Goal: Task Accomplishment & Management: Manage account settings

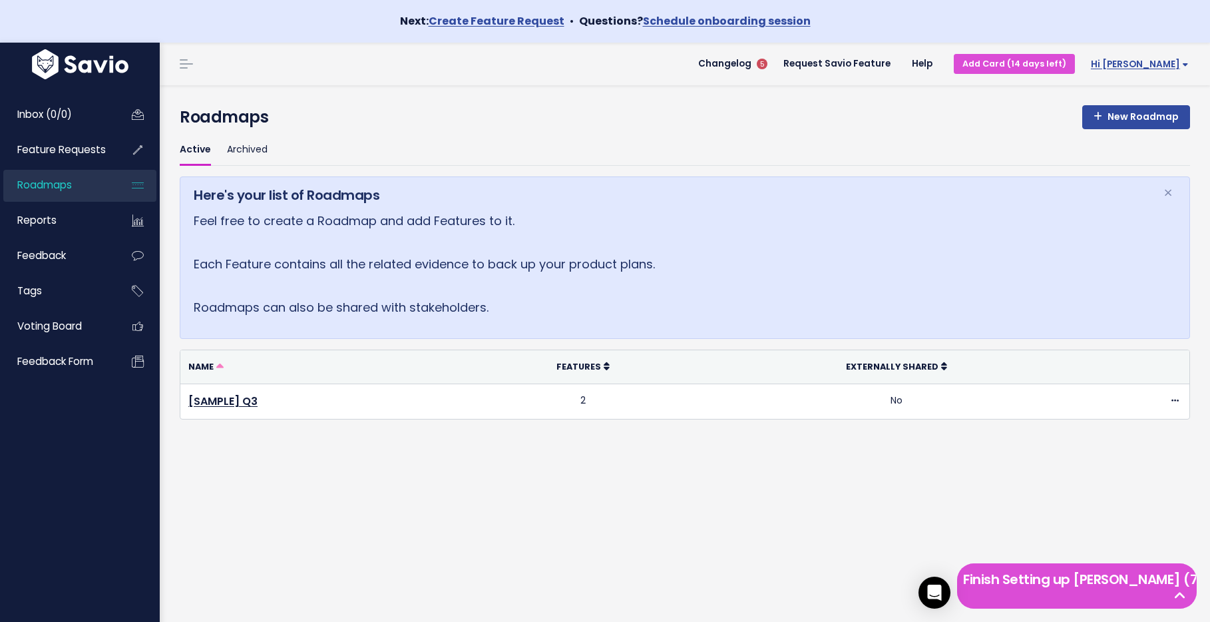
click at [1151, 68] on span "Hi [PERSON_NAME]" at bounding box center [1140, 64] width 98 height 10
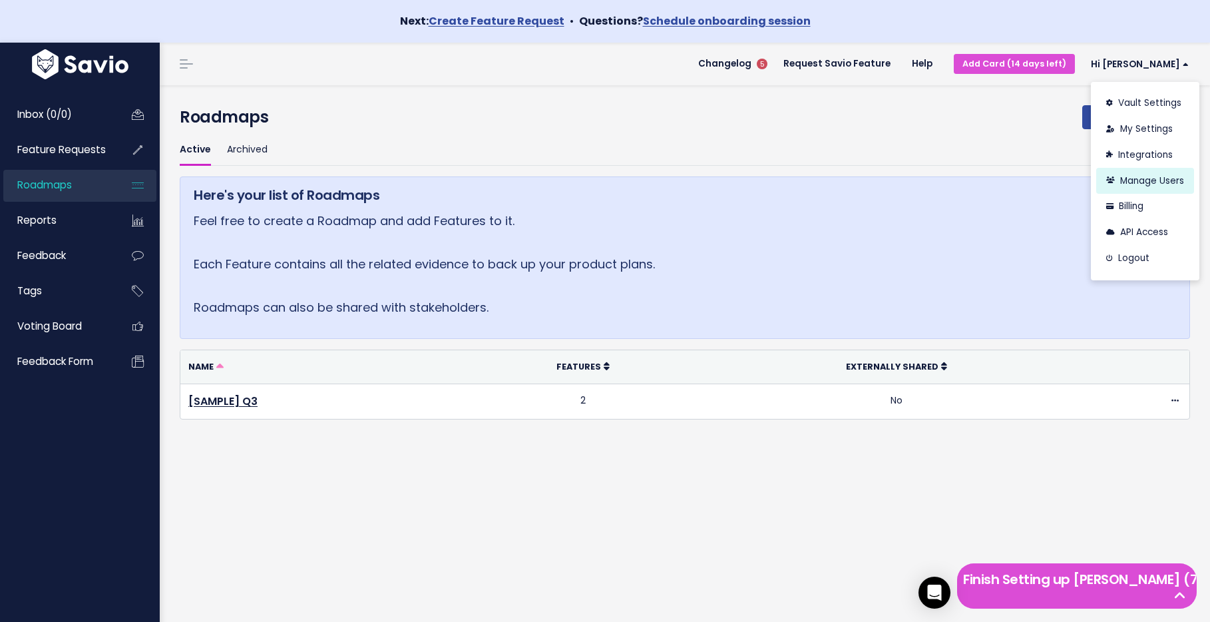
click at [1138, 180] on link "Manage Users" at bounding box center [1145, 181] width 98 height 26
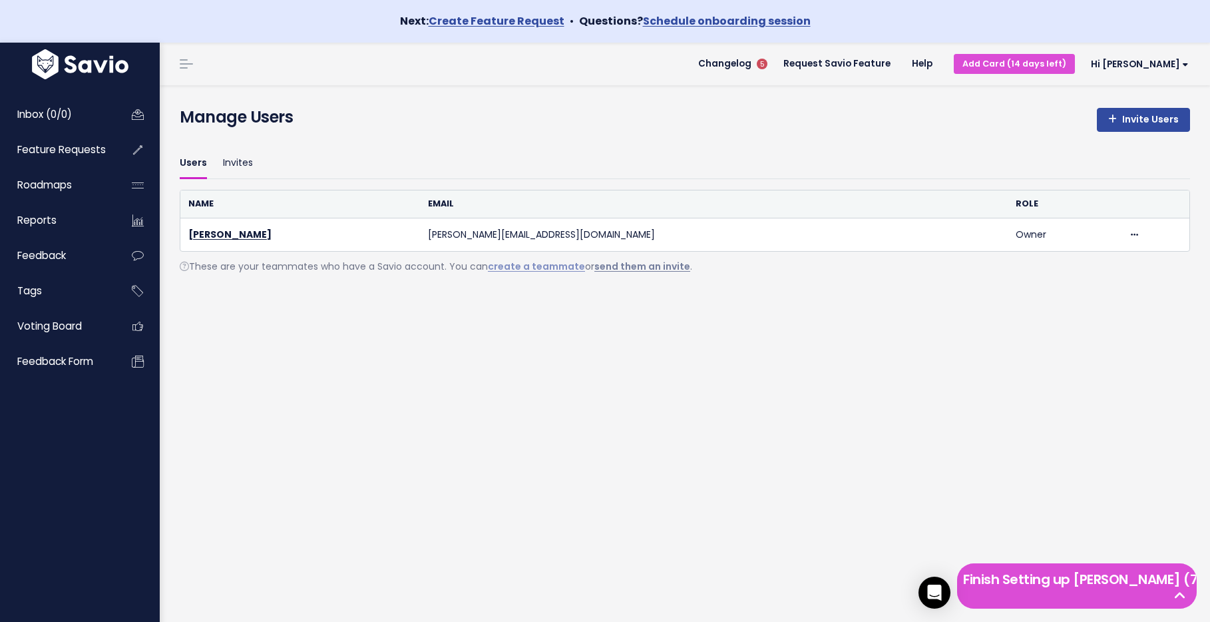
click at [648, 273] on link "send them an invite" at bounding box center [642, 266] width 96 height 13
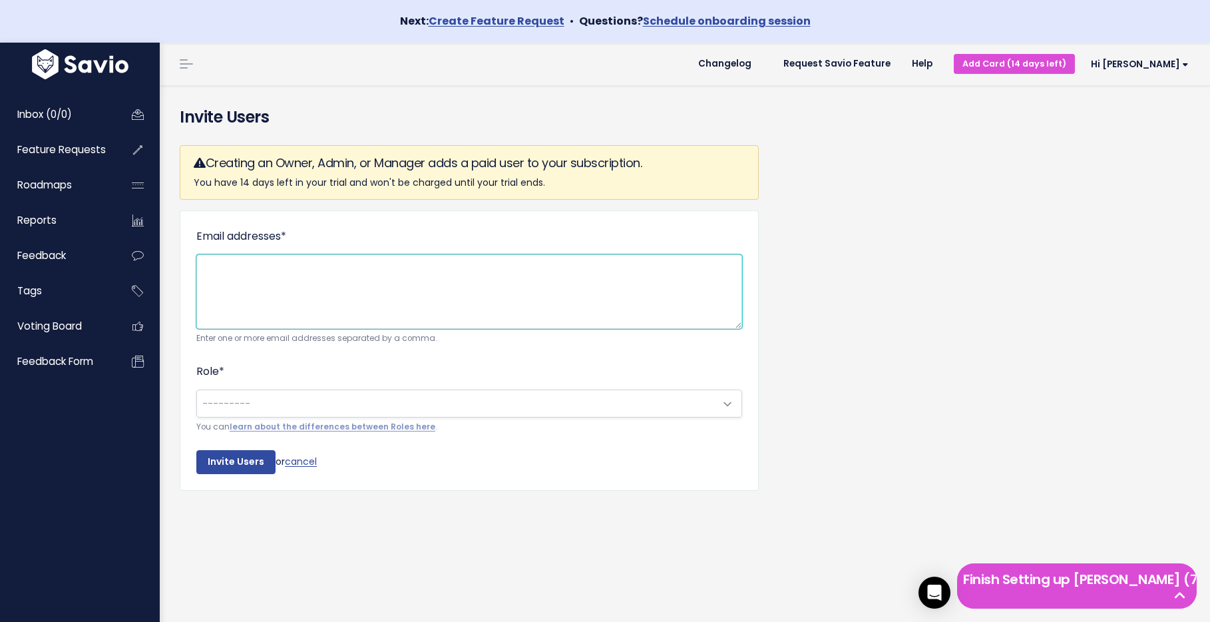
click at [593, 270] on textarea "Email addresses *" at bounding box center [469, 291] width 546 height 75
type textarea "[PERSON_NAME][EMAIL_ADDRESS][DOMAIN_NAME]"
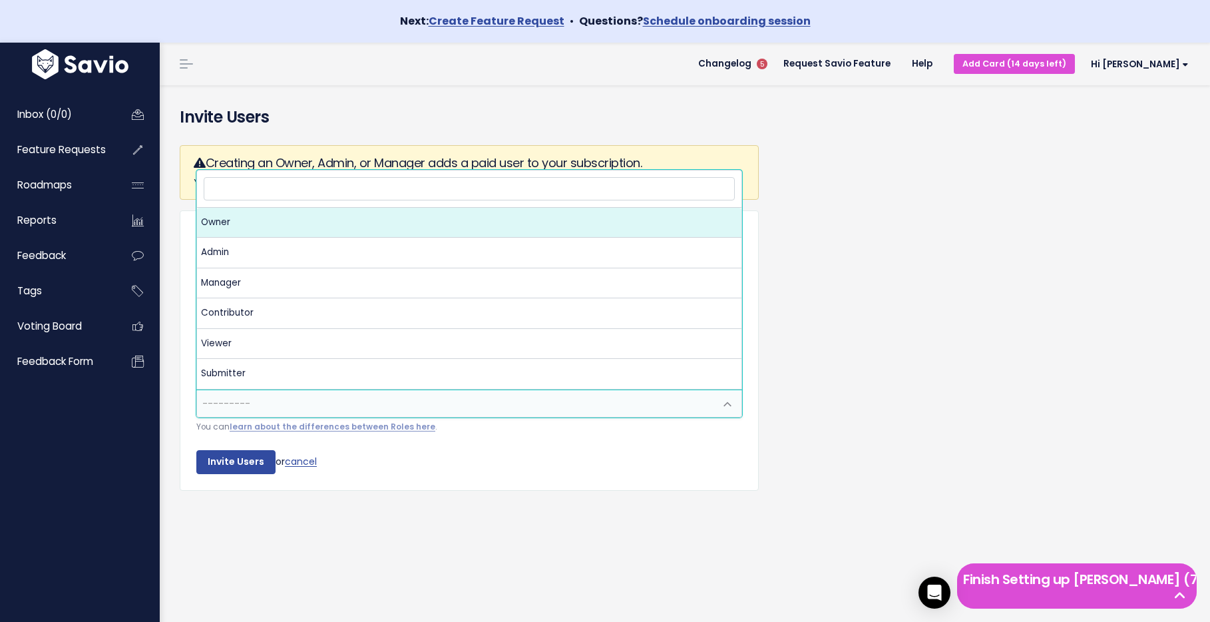
click at [630, 403] on span "---------" at bounding box center [456, 403] width 518 height 27
select select "OWNER"
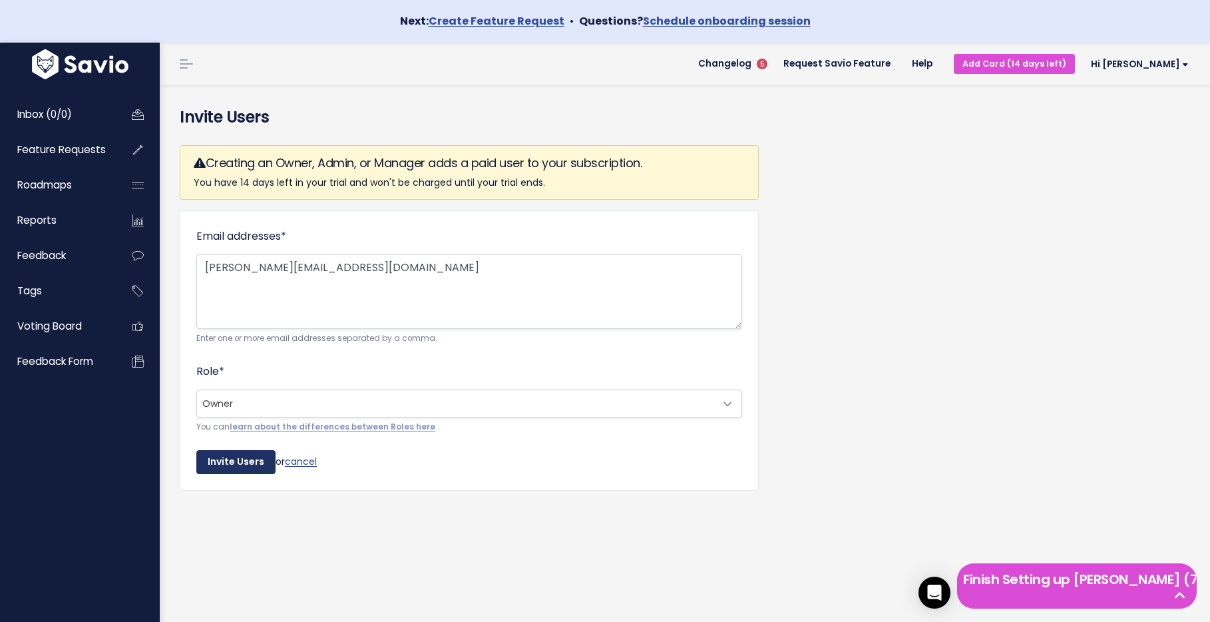
click at [253, 455] on input "Invite Users" at bounding box center [235, 462] width 79 height 24
